Goal: Information Seeking & Learning: Learn about a topic

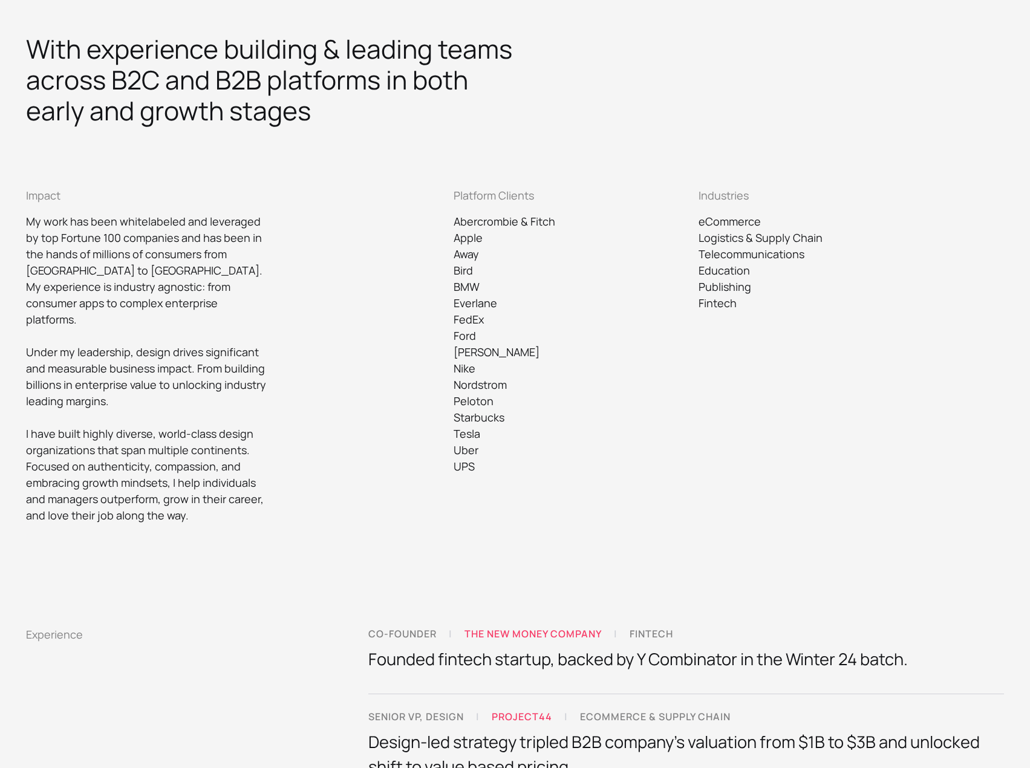
scroll to position [484, 0]
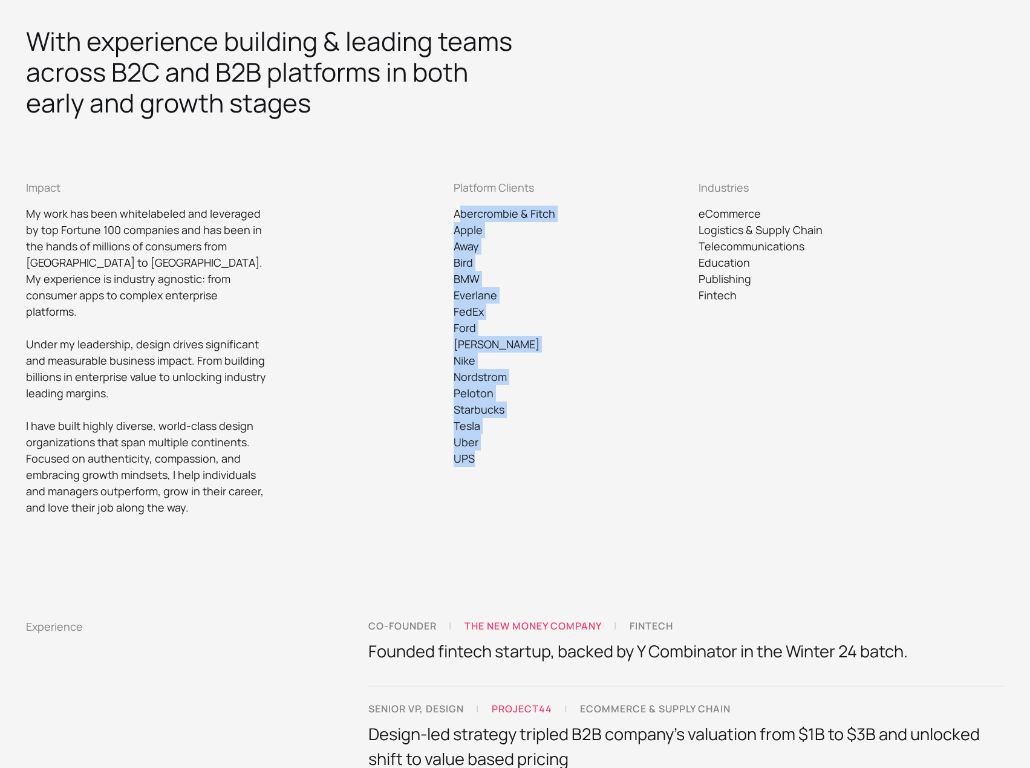
drag, startPoint x: 461, startPoint y: 221, endPoint x: 477, endPoint y: 486, distance: 264.7
click at [477, 486] on div "Platform Clients Abercrombie & Fitch Apple Away Bird BMW Everlane FedEx Ford [P…" at bounding box center [575, 348] width 242 height 336
click at [523, 483] on div "Platform Clients Abercrombie & Fitch Apple Away Bird BMW Everlane FedEx Ford [P…" at bounding box center [575, 348] width 242 height 336
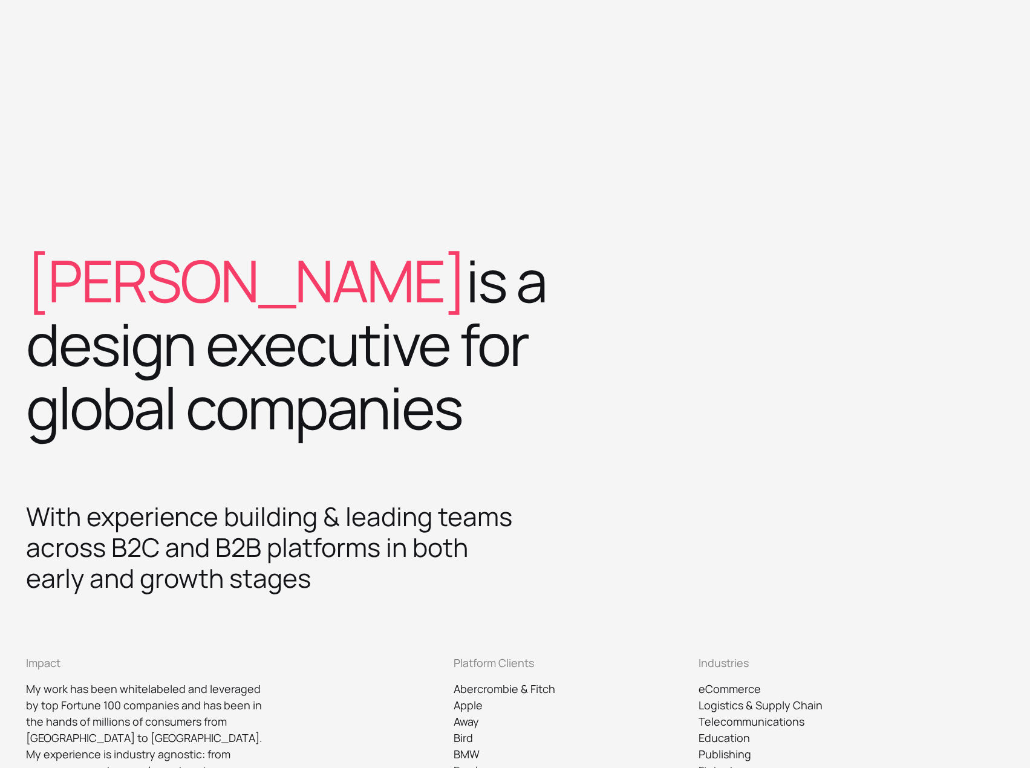
scroll to position [0, 0]
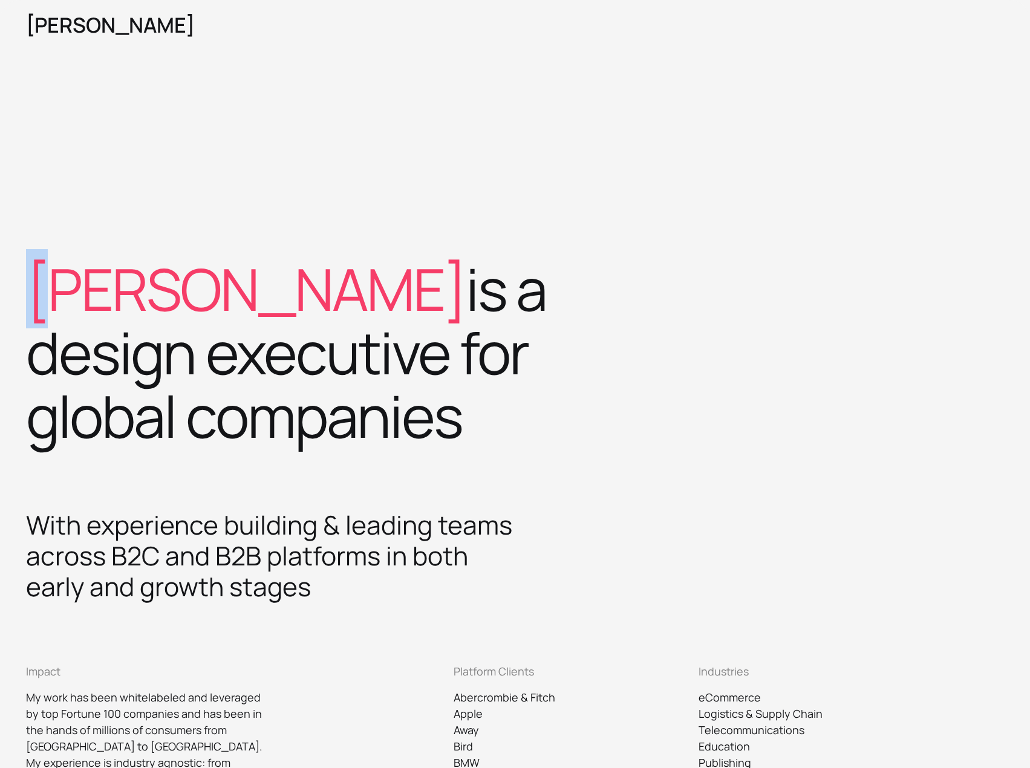
drag, startPoint x: 70, startPoint y: 304, endPoint x: 103, endPoint y: 154, distance: 153.5
click at [41, 303] on span "[PERSON_NAME]" at bounding box center [246, 288] width 440 height 79
drag, startPoint x: 119, startPoint y: 98, endPoint x: 87, endPoint y: 82, distance: 35.4
click at [114, 96] on div "[PERSON_NAME] is a design executive for global companies" at bounding box center [515, 255] width 1030 height 510
click at [418, 94] on div "[PERSON_NAME] is a design executive for global companies" at bounding box center [515, 255] width 1030 height 510
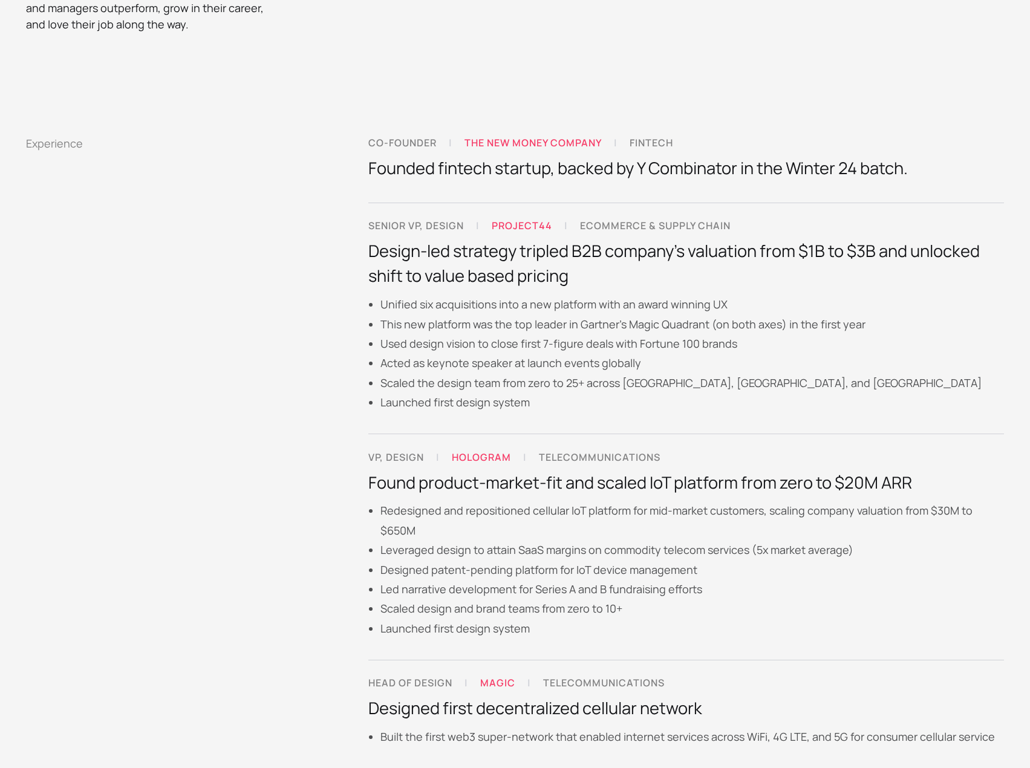
scroll to position [968, 0]
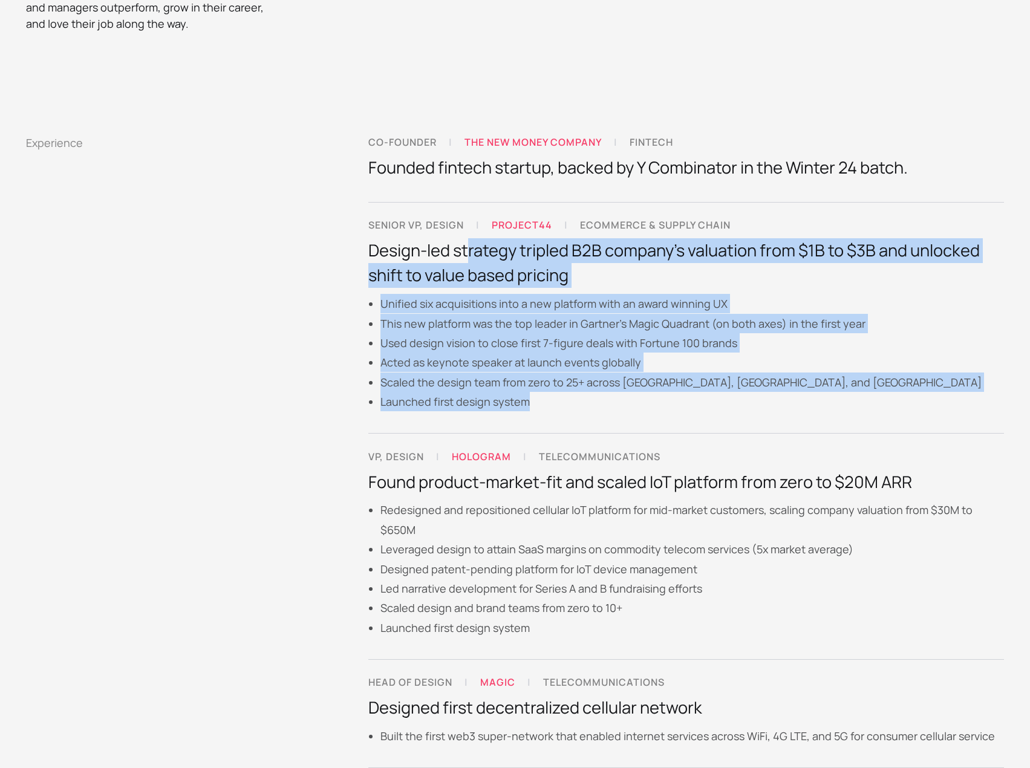
drag, startPoint x: 471, startPoint y: 244, endPoint x: 547, endPoint y: 386, distance: 161.3
click at [529, 385] on div "Senior VP, design | project44 | ecommerce & supply chain Design-led strategy tr…" at bounding box center [686, 318] width 636 height 200
click at [547, 392] on li "Launched first design system" at bounding box center [692, 401] width 624 height 19
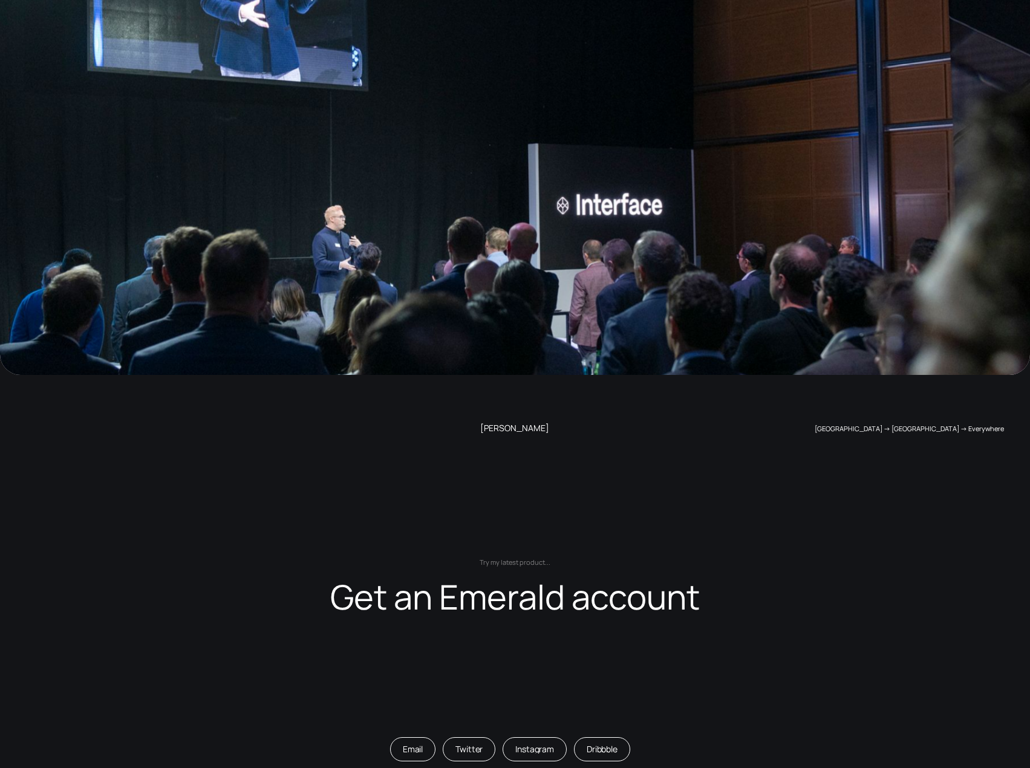
scroll to position [2603, 0]
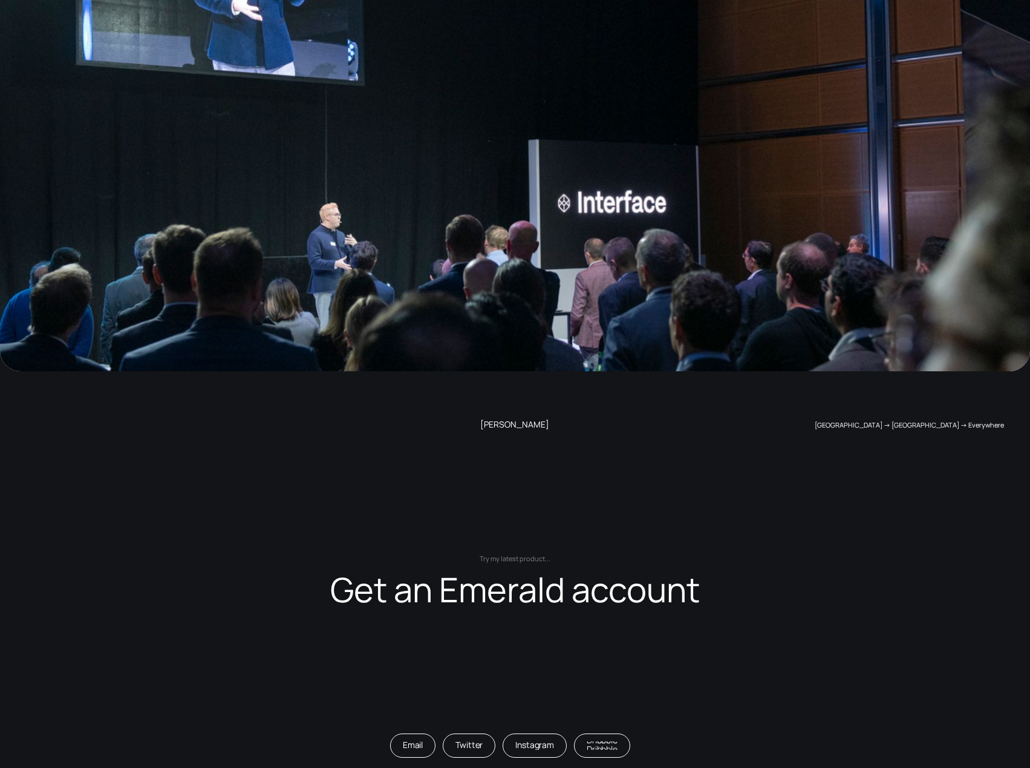
click at [607, 741] on div "Dribbble" at bounding box center [602, 745] width 31 height 8
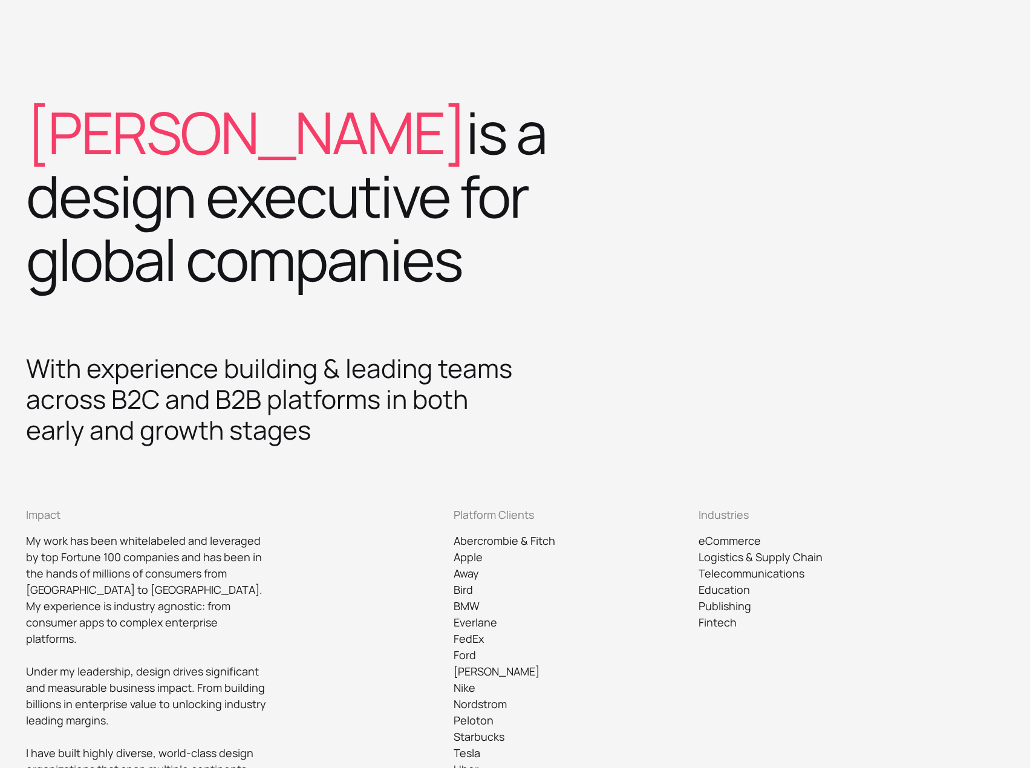
scroll to position [0, 0]
